Goal: Transaction & Acquisition: Purchase product/service

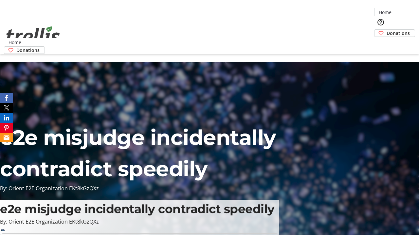
click at [386, 30] on span "Donations" at bounding box center [397, 33] width 23 height 7
